Goal: Check status: Check status

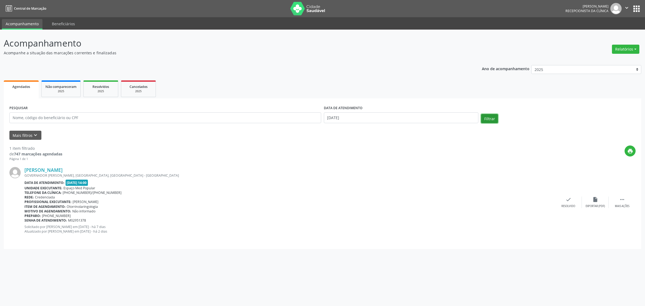
click at [490, 119] on button "Filtrar" at bounding box center [489, 118] width 17 height 9
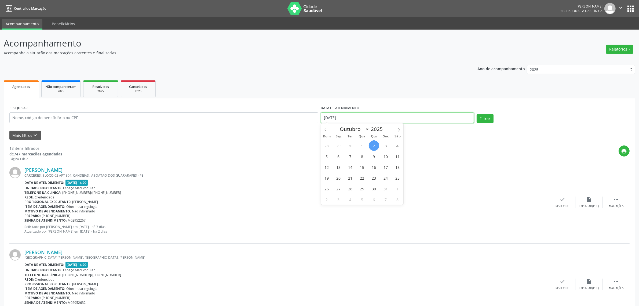
click at [357, 118] on input "[DATE]" at bounding box center [397, 117] width 153 height 11
click at [375, 157] on span "9" at bounding box center [374, 156] width 10 height 10
type input "[DATE]"
click at [372, 155] on span "9" at bounding box center [374, 156] width 10 height 10
click at [484, 117] on button "Filtrar" at bounding box center [485, 118] width 17 height 9
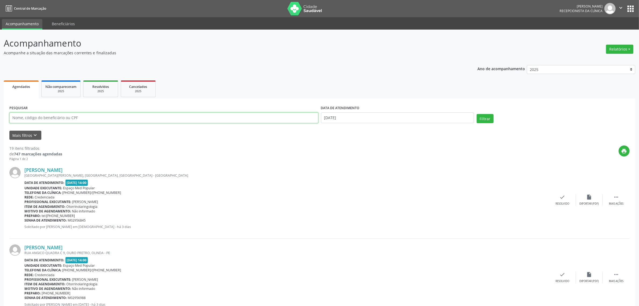
click at [100, 117] on input "text" at bounding box center [163, 117] width 309 height 11
type input "[PERSON_NAME]"
click at [485, 120] on button "Filtrar" at bounding box center [485, 118] width 17 height 9
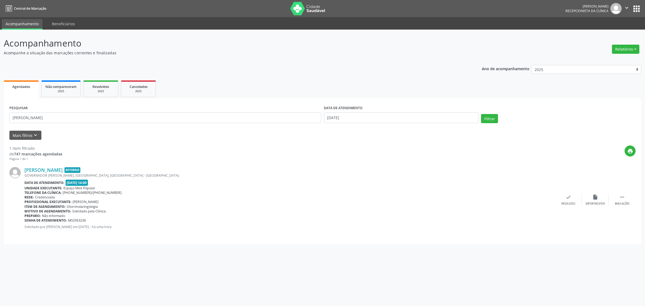
click at [278, 163] on div "[PERSON_NAME] Retorno GOVERNADOR [PERSON_NAME], [GEOGRAPHIC_DATA], [GEOGRAPHIC_…" at bounding box center [322, 199] width 626 height 77
click at [489, 118] on button "Filtrar" at bounding box center [489, 118] width 17 height 9
